Goal: Task Accomplishment & Management: Manage account settings

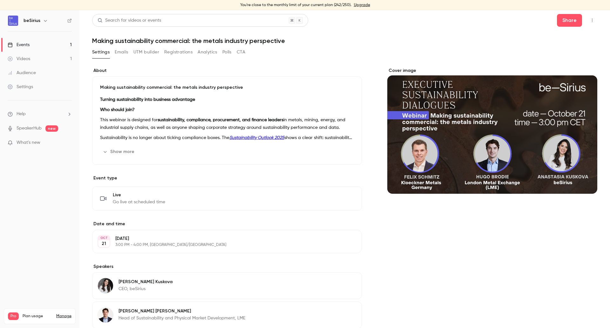
click at [35, 47] on link "Events 1" at bounding box center [39, 45] width 79 height 14
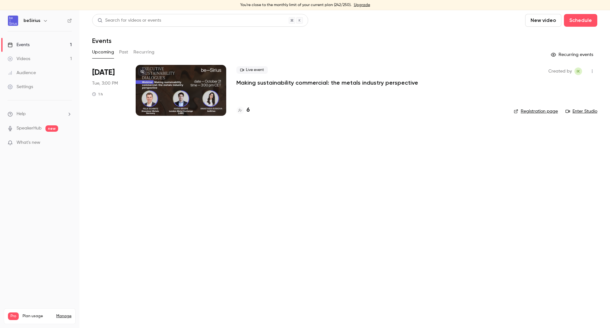
click at [180, 106] on div at bounding box center [181, 90] width 91 height 51
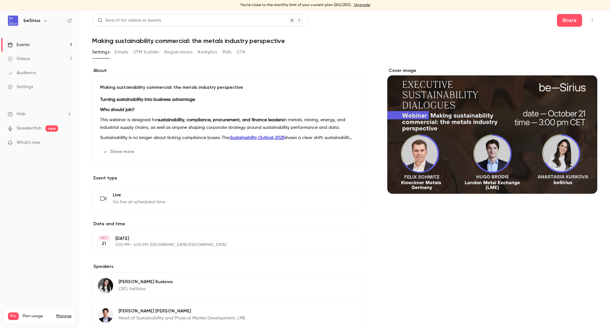
click at [121, 48] on button "Emails" at bounding box center [121, 52] width 13 height 10
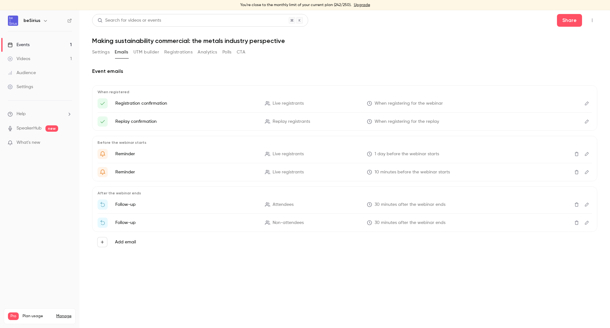
click at [96, 50] on button "Settings" at bounding box center [100, 52] width 17 height 10
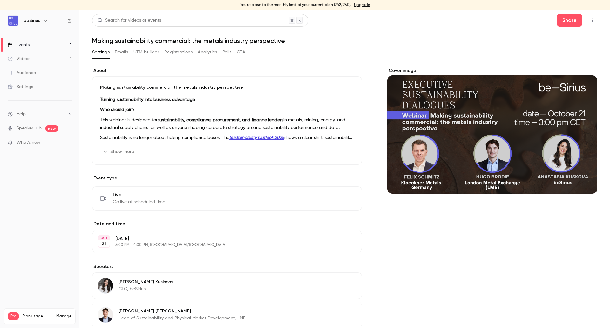
click at [185, 53] on button "Registrations" at bounding box center [178, 52] width 28 height 10
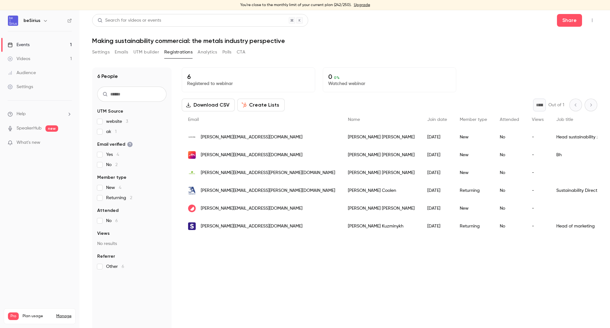
click at [208, 50] on button "Analytics" at bounding box center [208, 52] width 20 height 10
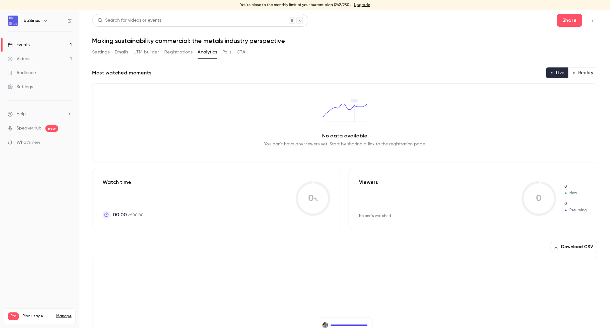
click at [30, 69] on link "Audience" at bounding box center [39, 73] width 79 height 14
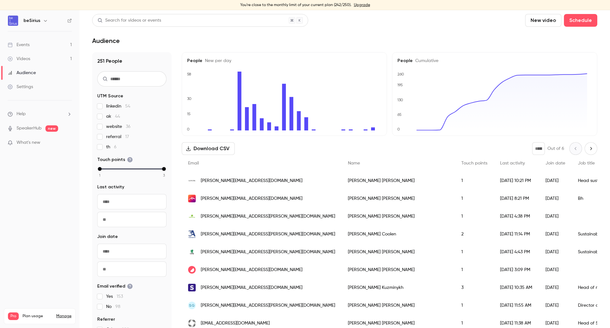
click at [25, 47] on div "Events" at bounding box center [19, 45] width 22 height 6
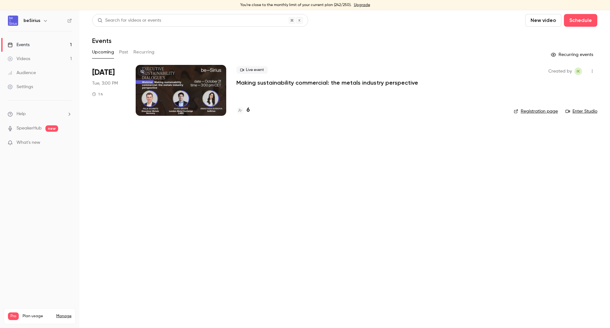
click at [249, 112] on h4 "6" at bounding box center [248, 110] width 3 height 9
